Goal: Complete application form: Complete application form

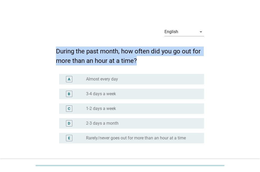
drag, startPoint x: 54, startPoint y: 50, endPoint x: 138, endPoint y: 60, distance: 84.9
click at [138, 60] on div "English arrow_drop_down During the past month, how often did you go out for mor…" at bounding box center [130, 99] width 156 height 160
copy h2 "During the past month, how often did you go out for more than an hour at a time?"
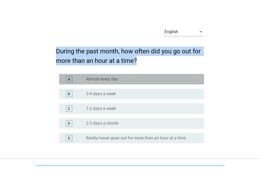
click at [103, 77] on label "Almost every day" at bounding box center [102, 79] width 32 height 5
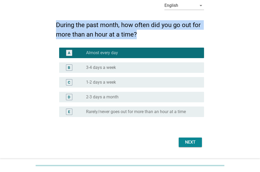
scroll to position [39, 0]
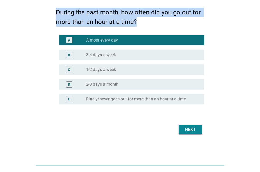
click at [186, 131] on div "Next" at bounding box center [190, 130] width 15 height 6
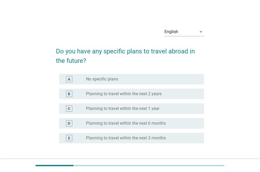
click at [129, 138] on label "Planning to travel within the next 3 months" at bounding box center [126, 138] width 80 height 5
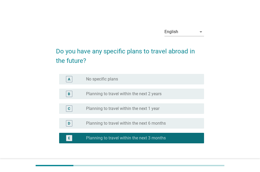
scroll to position [39, 0]
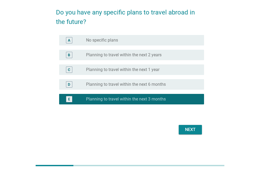
click at [190, 127] on div "Next" at bounding box center [190, 130] width 15 height 6
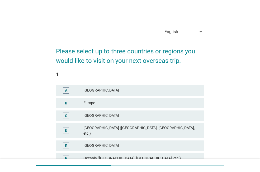
scroll to position [53, 0]
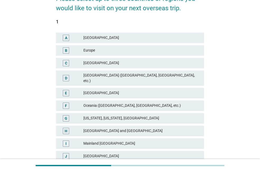
click at [105, 103] on div "Oceania (Australia, New Zealand, etc.)" at bounding box center [141, 106] width 116 height 6
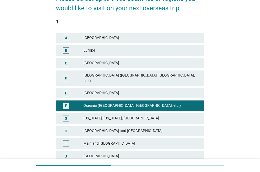
scroll to position [79, 0]
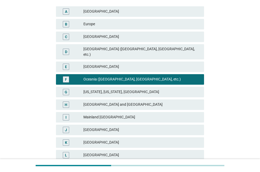
click at [112, 114] on div "Mainland China" at bounding box center [141, 117] width 116 height 6
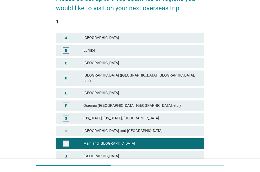
scroll to position [133, 0]
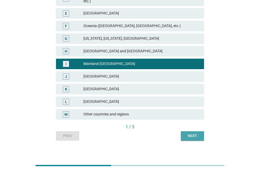
click at [190, 133] on div "Next" at bounding box center [192, 136] width 15 height 6
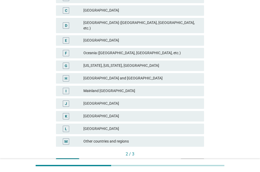
scroll to position [79, 0]
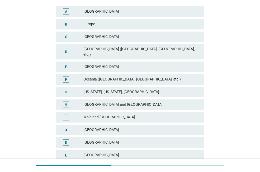
click at [98, 64] on div "Southeast Asia" at bounding box center [141, 67] width 116 height 6
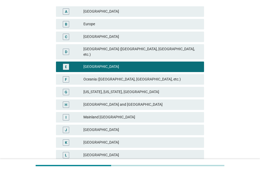
scroll to position [133, 0]
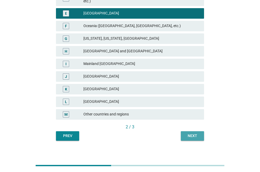
click at [193, 134] on div "Next" at bounding box center [192, 136] width 15 height 6
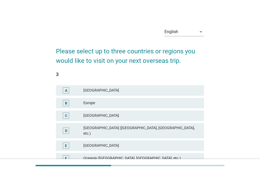
scroll to position [53, 0]
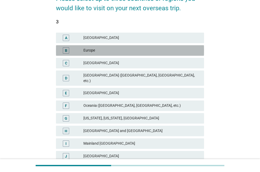
click at [99, 50] on div "Europe" at bounding box center [141, 50] width 116 height 6
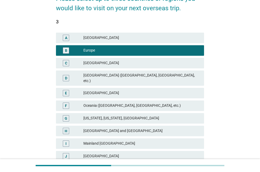
scroll to position [133, 0]
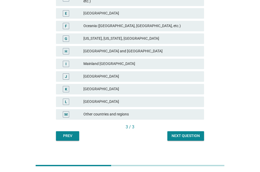
click at [181, 132] on button "Next question" at bounding box center [185, 136] width 37 height 9
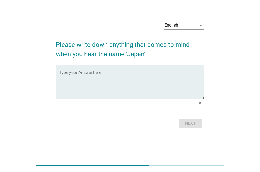
scroll to position [0, 0]
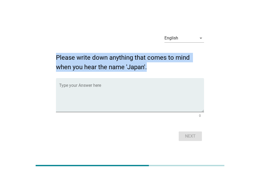
drag, startPoint x: 52, startPoint y: 54, endPoint x: 147, endPoint y: 70, distance: 96.2
click at [147, 70] on div "English arrow_drop_down Please write down anything that comes to mind when you …" at bounding box center [130, 87] width 156 height 122
copy h2 "Please write down anything that comes to mind when you hear the name 'Japan'."
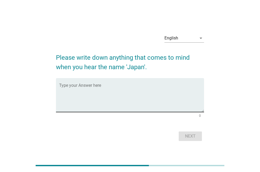
click at [103, 87] on textarea "Type your Answer here" at bounding box center [131, 99] width 145 height 28
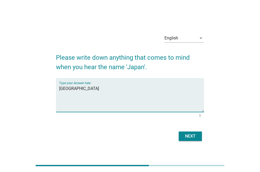
type textarea "tokyo"
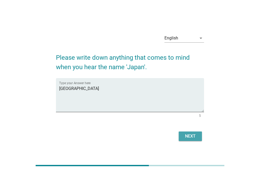
click at [189, 138] on div "Next" at bounding box center [190, 136] width 15 height 6
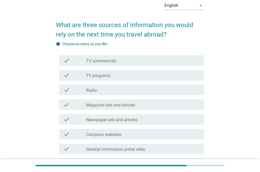
scroll to position [53, 0]
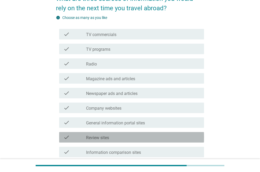
click at [107, 136] on label "Review sites" at bounding box center [97, 137] width 23 height 5
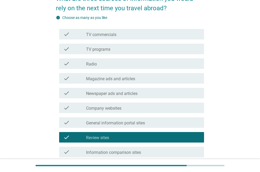
scroll to position [105, 0]
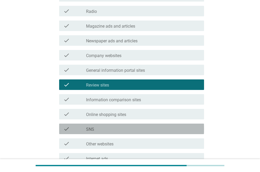
click at [108, 132] on div "check check_box_outline_blank SNS" at bounding box center [131, 129] width 145 height 11
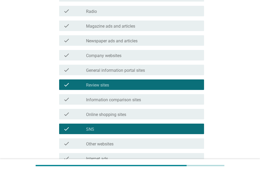
scroll to position [158, 0]
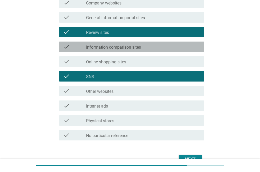
click at [125, 49] on label "Information comparison sites" at bounding box center [113, 47] width 55 height 5
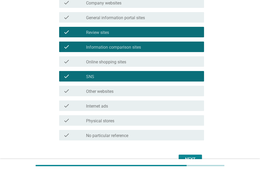
scroll to position [188, 0]
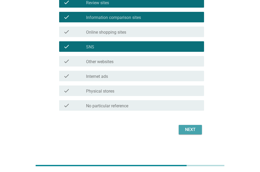
click at [183, 127] on div "Next" at bounding box center [190, 130] width 15 height 6
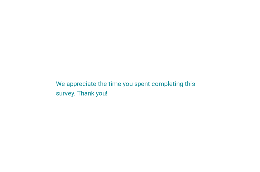
scroll to position [0, 0]
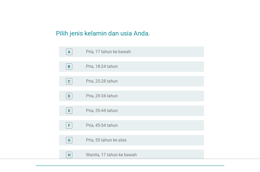
scroll to position [53, 0]
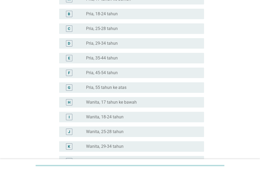
click at [110, 132] on label "Wanita, 25-28 tahun" at bounding box center [104, 131] width 37 height 5
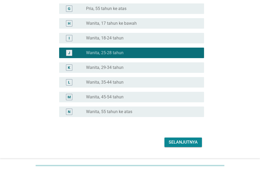
scroll to position [144, 0]
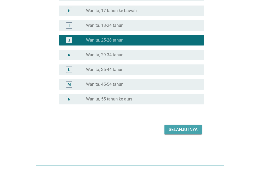
click at [176, 127] on div "Selanjutnya" at bounding box center [182, 130] width 29 height 6
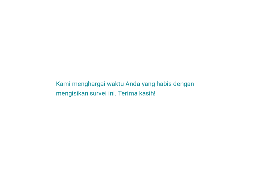
scroll to position [0, 0]
